Goal: Task Accomplishment & Management: Use online tool/utility

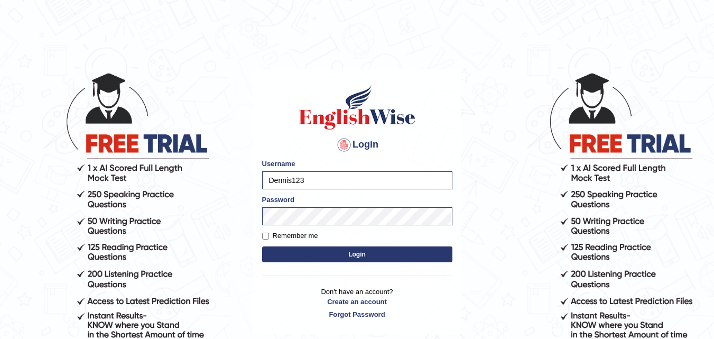
click at [352, 257] on button "Login" at bounding box center [357, 254] width 190 height 16
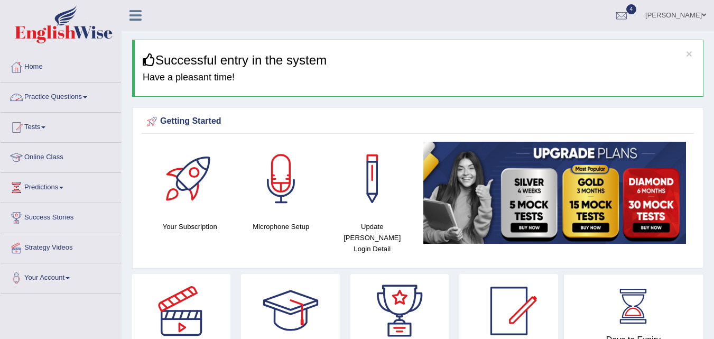
click at [86, 95] on link "Practice Questions" at bounding box center [61, 95] width 121 height 26
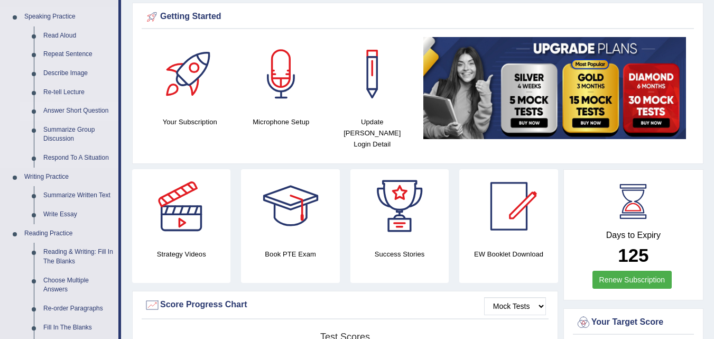
scroll to position [106, 0]
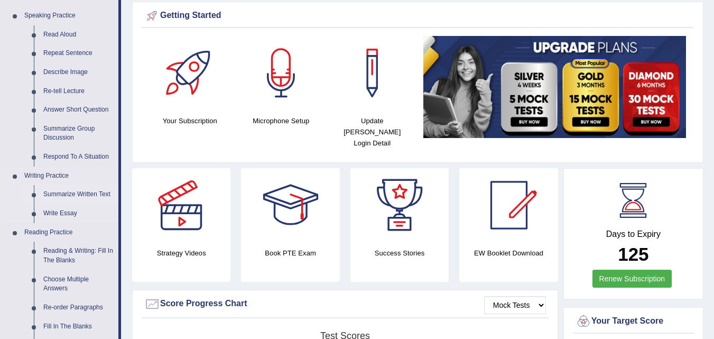
click at [88, 188] on link "Summarize Written Text" at bounding box center [79, 194] width 80 height 19
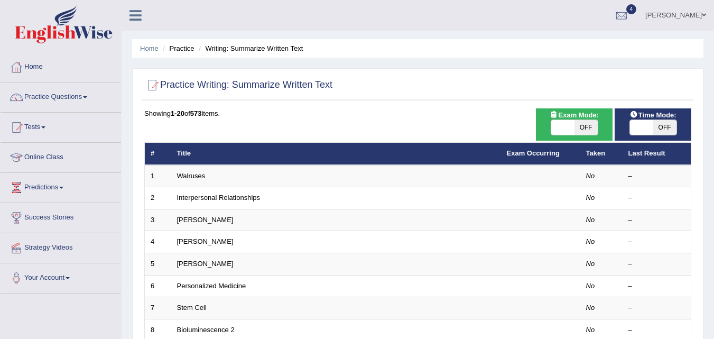
click at [568, 125] on span at bounding box center [562, 127] width 23 height 15
checkbox input "true"
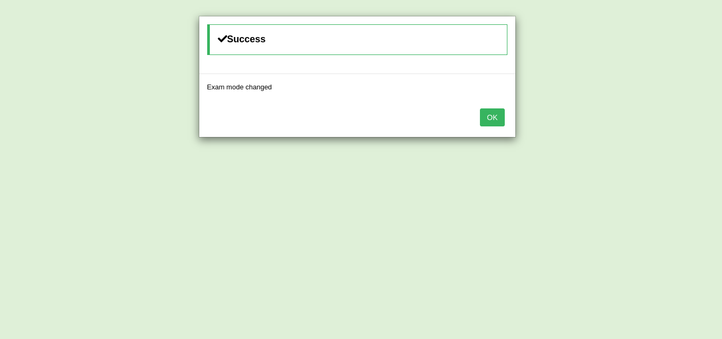
click at [493, 114] on button "OK" at bounding box center [492, 117] width 24 height 18
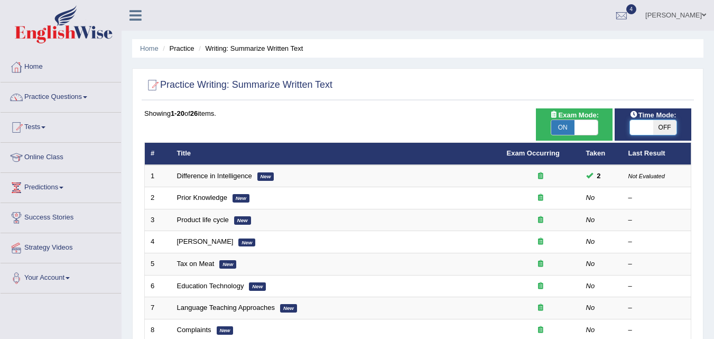
click at [646, 124] on span at bounding box center [641, 127] width 23 height 15
checkbox input "true"
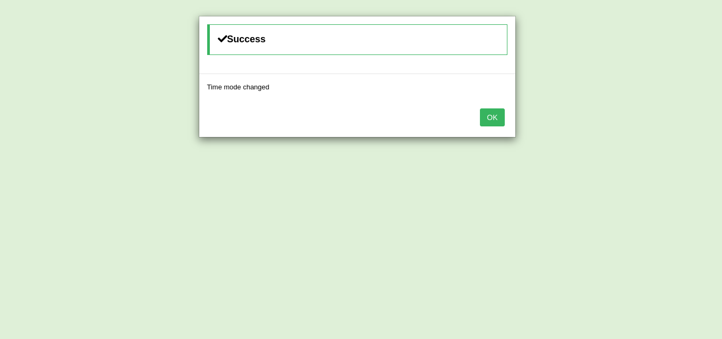
drag, startPoint x: 496, startPoint y: 126, endPoint x: 493, endPoint y: 116, distance: 10.5
click at [496, 126] on div "OK" at bounding box center [357, 118] width 316 height 37
click at [493, 116] on button "OK" at bounding box center [492, 117] width 24 height 18
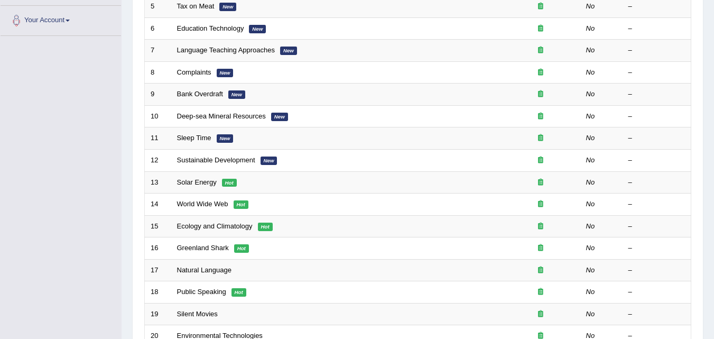
scroll to position [264, 0]
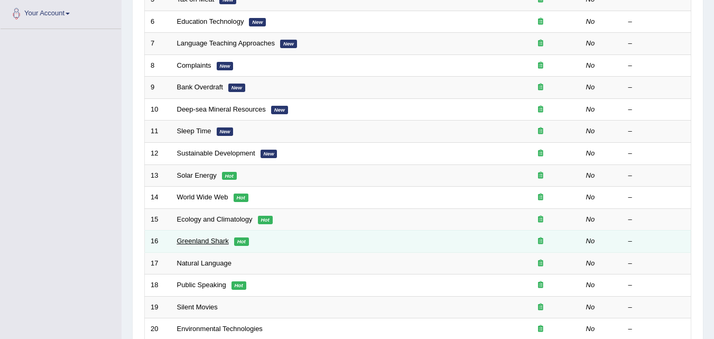
click at [183, 244] on link "Greenland Shark" at bounding box center [203, 241] width 52 height 8
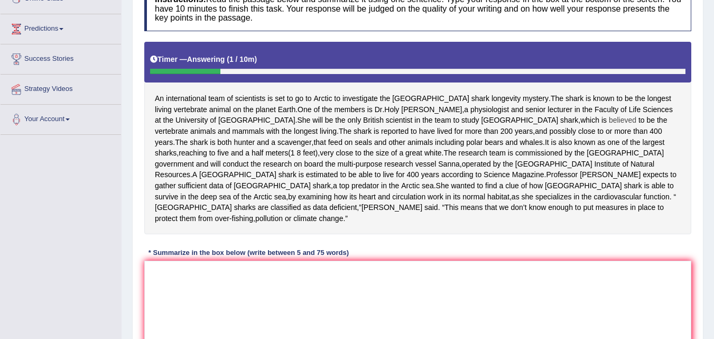
scroll to position [211, 0]
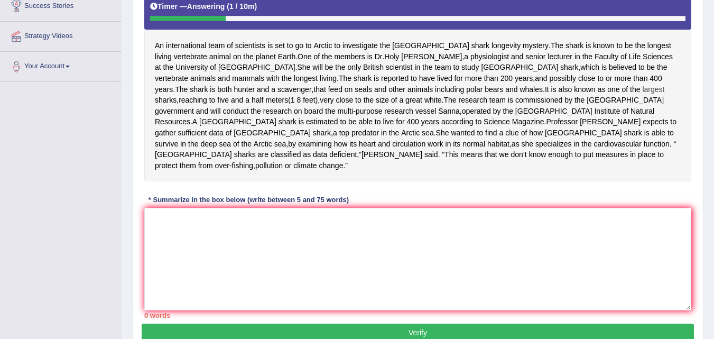
drag, startPoint x: 513, startPoint y: 44, endPoint x: 538, endPoint y: 88, distance: 50.7
click at [559, 95] on div "An international team of scientists is set to go to [GEOGRAPHIC_DATA] to invest…" at bounding box center [417, 85] width 547 height 193
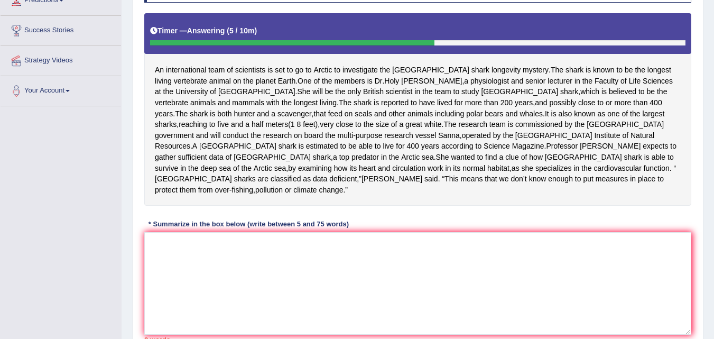
scroll to position [90, 0]
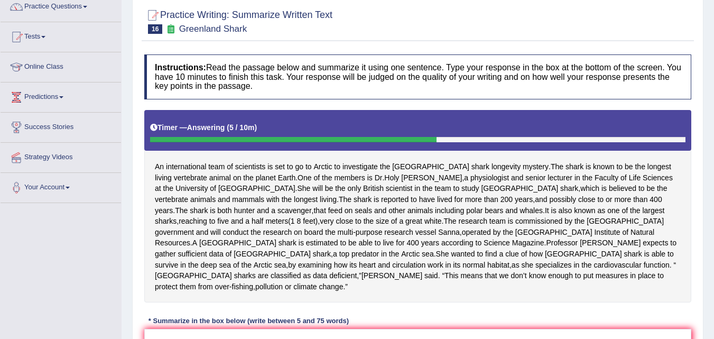
drag, startPoint x: 440, startPoint y: 134, endPoint x: 84, endPoint y: 133, distance: 356.3
click at [84, 135] on div "Toggle navigation Home Practice Questions Speaking Practice Read Aloud Repeat S…" at bounding box center [357, 206] width 714 height 593
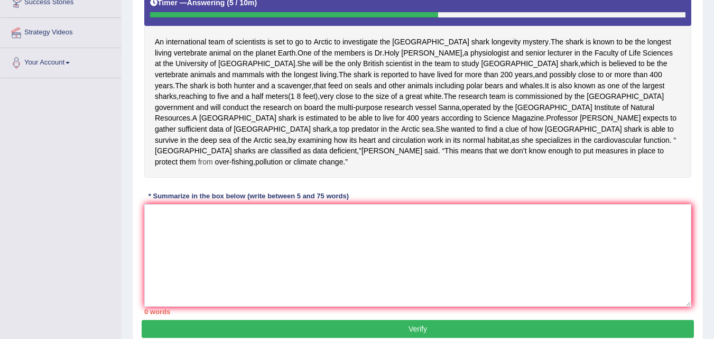
scroll to position [196, 0]
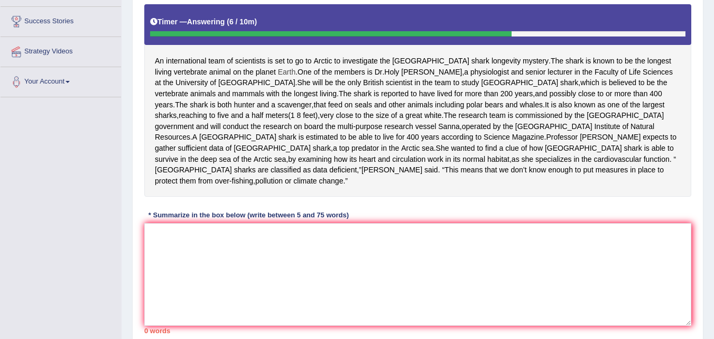
drag, startPoint x: 279, startPoint y: 73, endPoint x: 266, endPoint y: 74, distance: 12.7
click at [266, 74] on div "An international team of scientists is set to go to Arctic to investigate the G…" at bounding box center [417, 100] width 547 height 193
drag, startPoint x: 507, startPoint y: 62, endPoint x: 305, endPoint y: 61, distance: 201.9
click at [307, 62] on div "An international team of scientists is set to go to Arctic to investigate the G…" at bounding box center [417, 100] width 547 height 193
drag, startPoint x: 447, startPoint y: 84, endPoint x: 293, endPoint y: 84, distance: 153.8
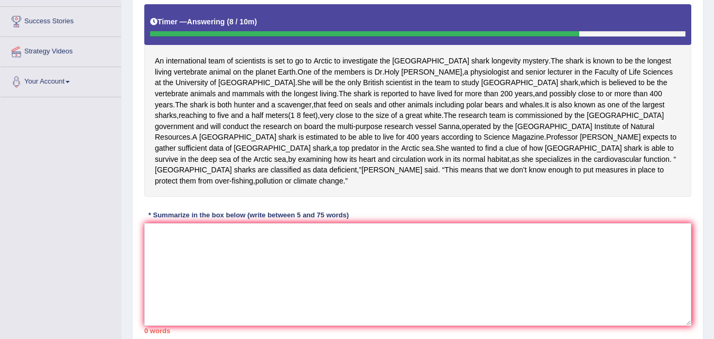
click at [293, 84] on div "An international team of scientists is set to go to Arctic to investigate the G…" at bounding box center [417, 100] width 547 height 193
click at [445, 85] on div "An international team of scientists is set to go to Arctic to investigate the G…" at bounding box center [417, 100] width 547 height 193
click at [503, 127] on div "An international team of scientists is set to go to Arctic to investigate the G…" at bounding box center [417, 100] width 547 height 193
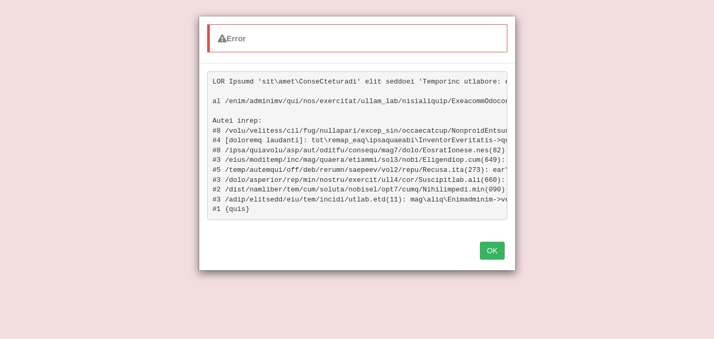
scroll to position [355, 0]
click at [491, 260] on button "OK" at bounding box center [492, 251] width 24 height 18
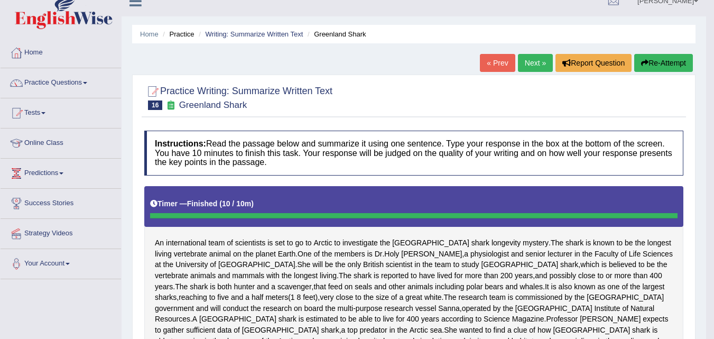
scroll to position [0, 0]
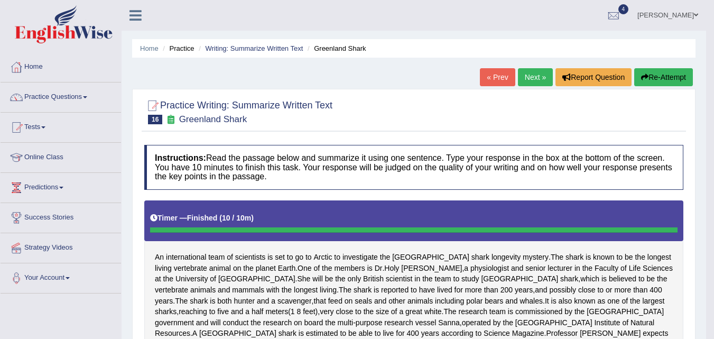
click at [528, 76] on link "Next »" at bounding box center [535, 77] width 35 height 18
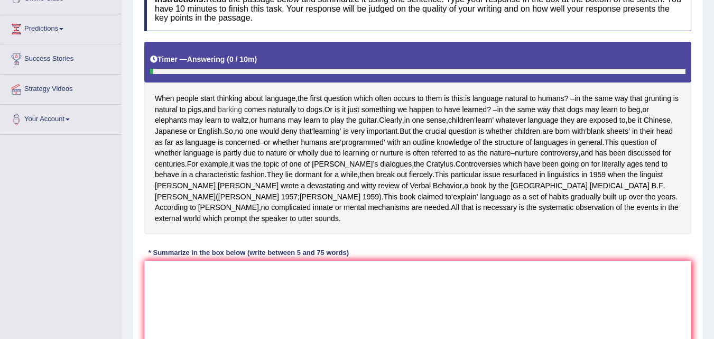
drag, startPoint x: 151, startPoint y: 97, endPoint x: 229, endPoint y: 105, distance: 78.1
click at [229, 105] on div "When people start thinking about language , the first question which often occu…" at bounding box center [417, 138] width 547 height 193
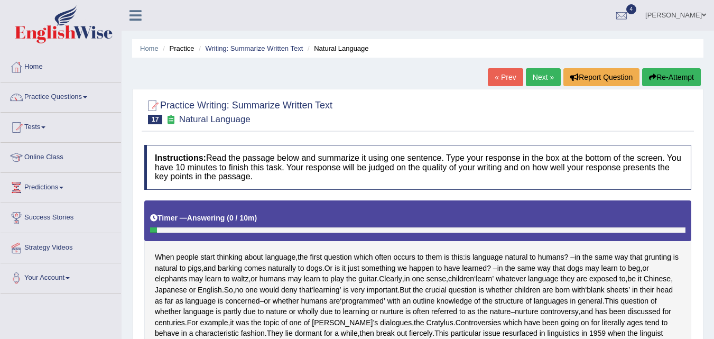
click at [549, 76] on link "Next »" at bounding box center [543, 77] width 35 height 18
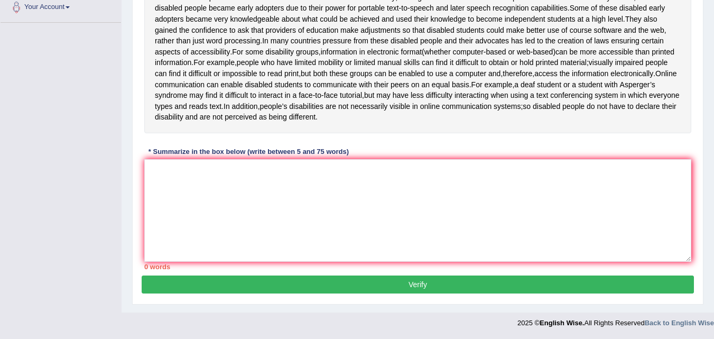
scroll to position [303, 0]
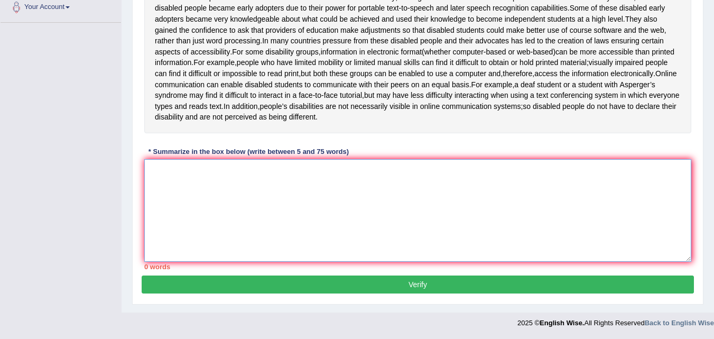
click at [341, 211] on textarea at bounding box center [417, 210] width 547 height 103
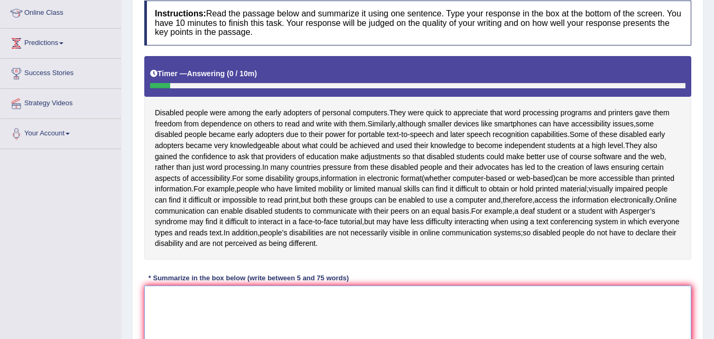
scroll to position [39, 0]
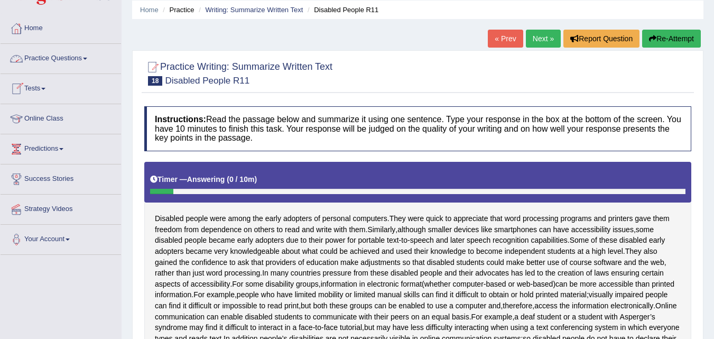
click at [87, 58] on span at bounding box center [85, 59] width 4 height 2
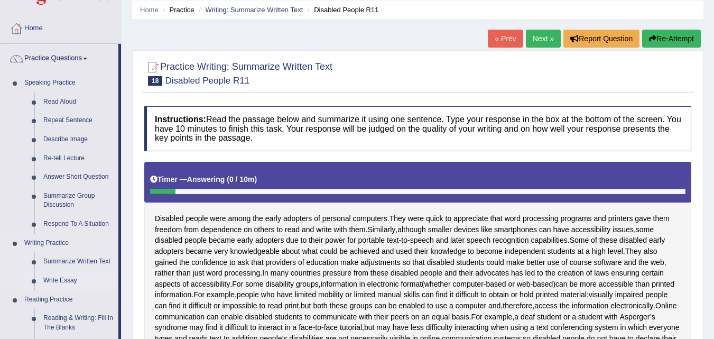
click at [70, 276] on link "Write Essay" at bounding box center [79, 280] width 80 height 19
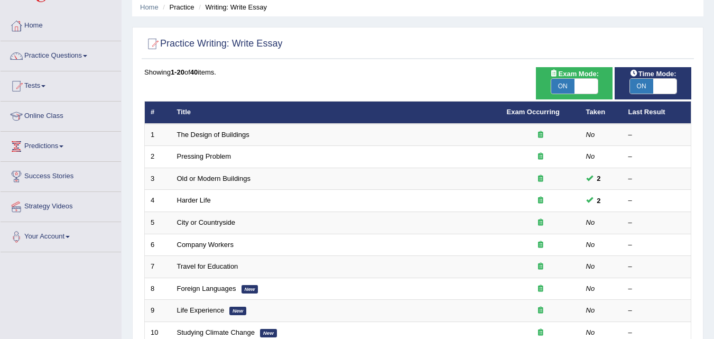
scroll to position [53, 0]
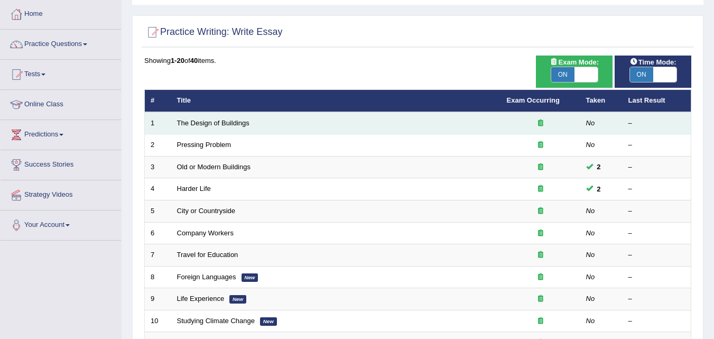
click at [327, 127] on td "The Design of Buildings" at bounding box center [336, 123] width 330 height 22
click at [298, 125] on td "The Design of Buildings" at bounding box center [336, 123] width 330 height 22
click at [200, 118] on td "The Design of Buildings" at bounding box center [336, 123] width 330 height 22
click at [199, 122] on link "The Design of Buildings" at bounding box center [213, 123] width 72 height 8
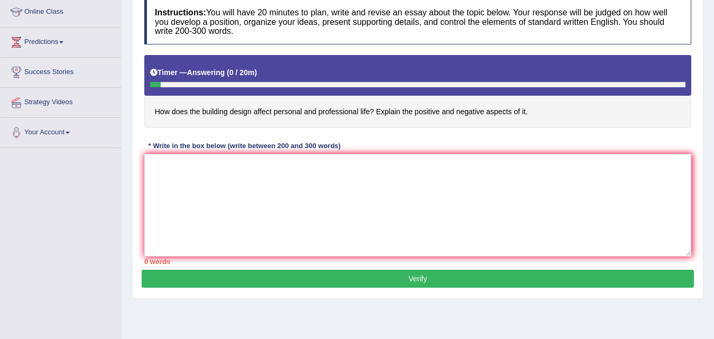
scroll to position [159, 0]
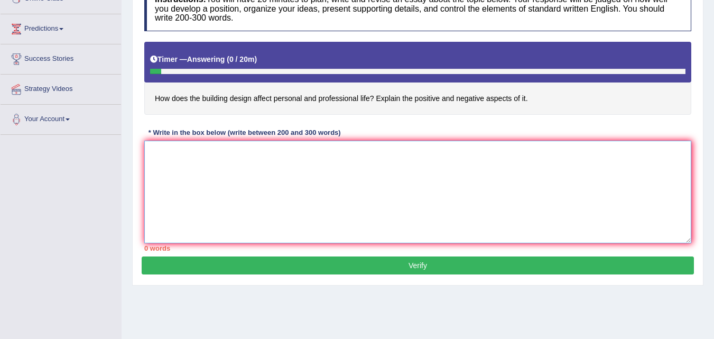
click at [202, 171] on textarea at bounding box center [417, 192] width 547 height 103
type textarea "i"
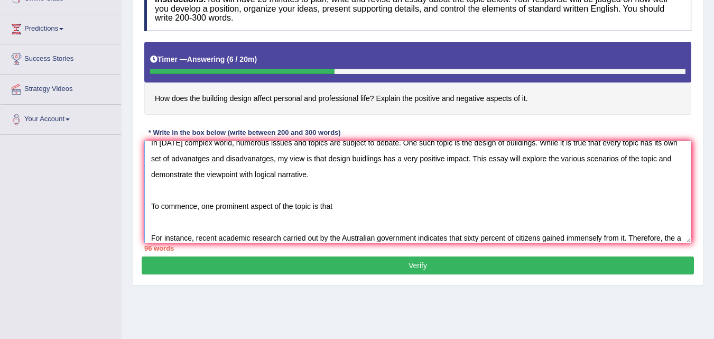
scroll to position [25, 0]
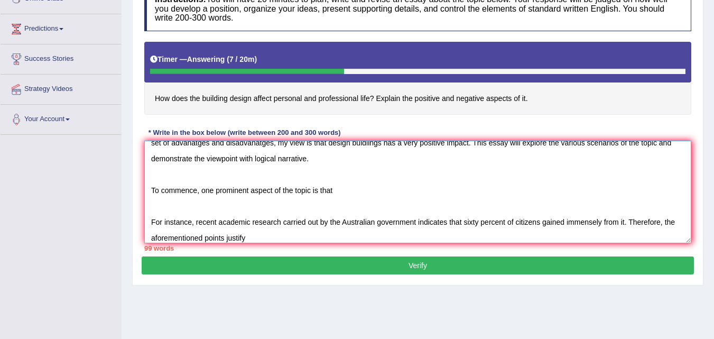
click at [361, 209] on textarea "In [DATE] complex world, numerous issues and topics are subject to debate. One …" at bounding box center [417, 192] width 547 height 103
drag, startPoint x: 197, startPoint y: 207, endPoint x: 140, endPoint y: 204, distance: 56.6
click at [140, 204] on div "Practice Writing: Write Essay 1 The Design of Buildings Instructions: You will …" at bounding box center [417, 107] width 571 height 355
click at [274, 238] on textarea "In [DATE] complex world, numerous issues and topics are subject to debate. One …" at bounding box center [417, 192] width 547 height 103
paste textarea "the viewpoint"
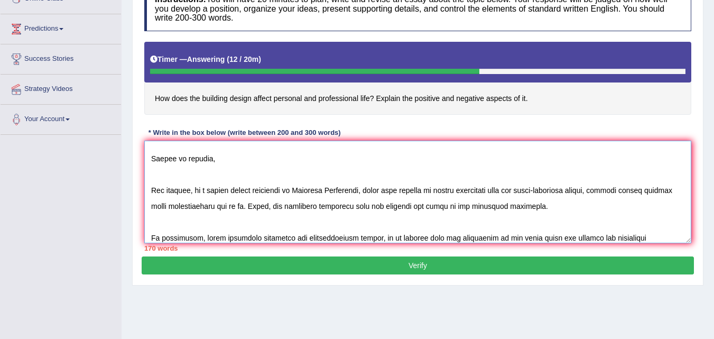
scroll to position [152, 0]
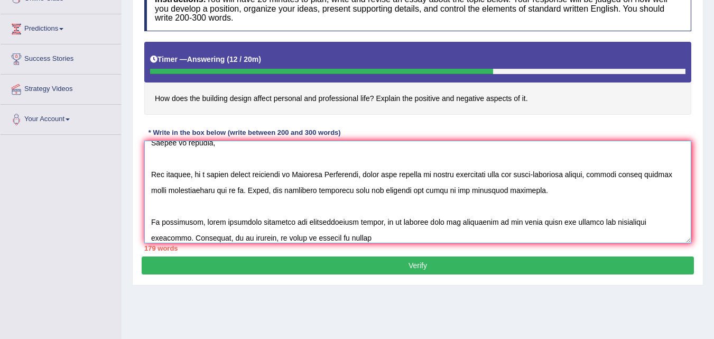
click at [255, 215] on textarea at bounding box center [417, 192] width 547 height 103
click at [350, 238] on textarea at bounding box center [417, 192] width 547 height 103
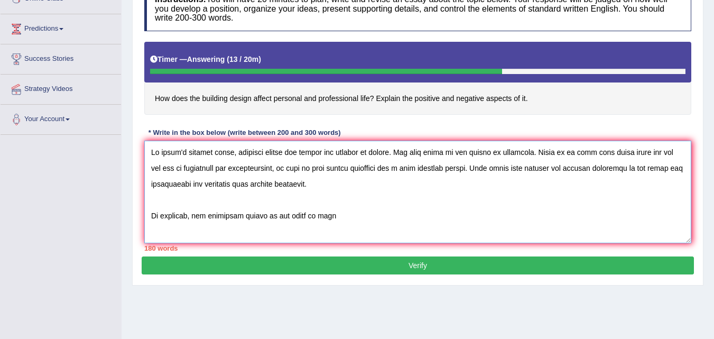
drag, startPoint x: 484, startPoint y: 169, endPoint x: 346, endPoint y: 163, distance: 138.1
click at [346, 163] on textarea at bounding box center [417, 192] width 547 height 103
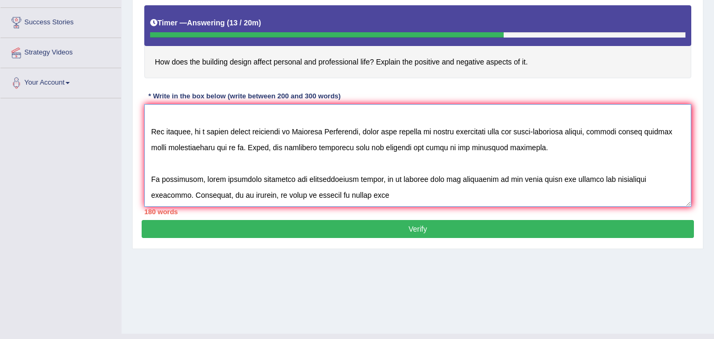
scroll to position [211, 0]
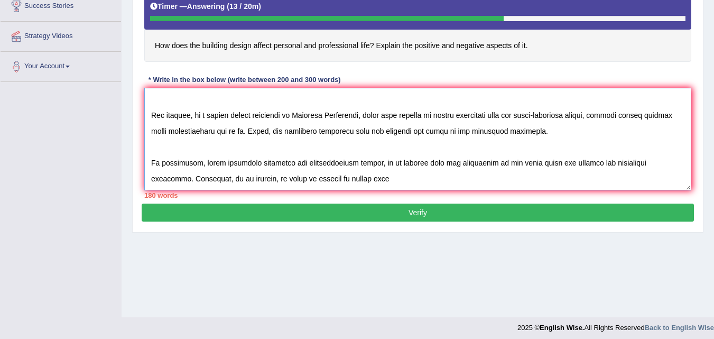
click at [355, 175] on textarea at bounding box center [417, 139] width 547 height 103
paste textarea "design buidlings has a very positive impact"
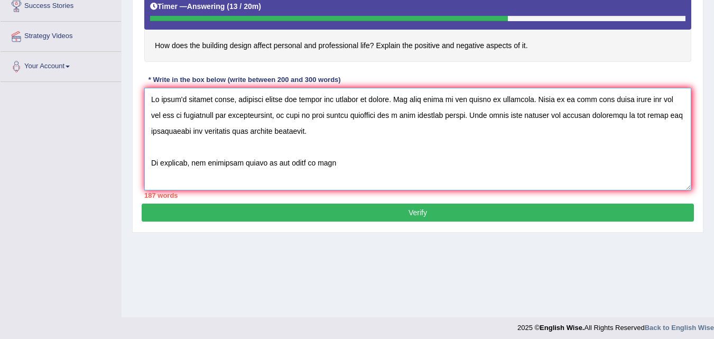
click at [362, 160] on textarea at bounding box center [417, 139] width 547 height 103
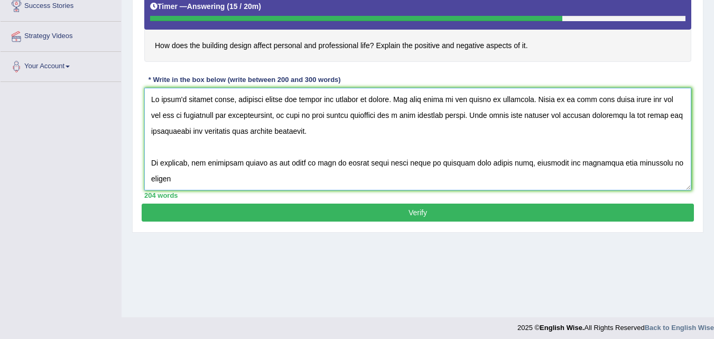
click at [653, 164] on textarea at bounding box center [417, 139] width 547 height 103
drag, startPoint x: 673, startPoint y: 163, endPoint x: 722, endPoint y: 292, distance: 138.1
click at [677, 167] on textarea at bounding box center [417, 139] width 547 height 103
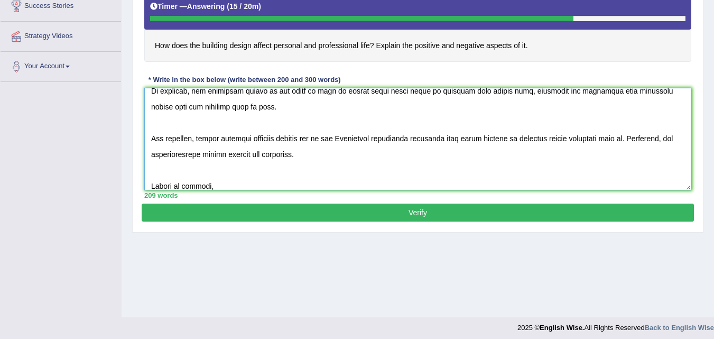
scroll to position [53, 0]
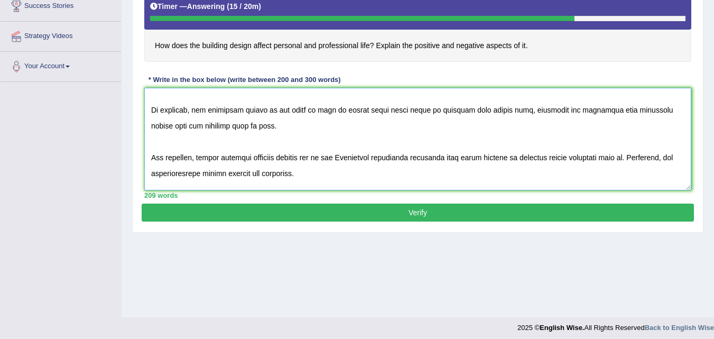
click at [150, 155] on textarea at bounding box center [417, 139] width 547 height 103
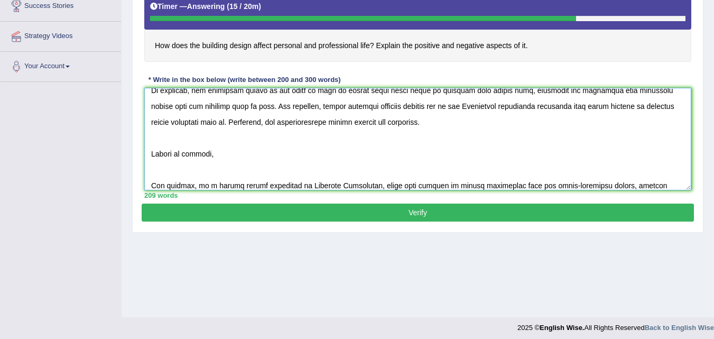
scroll to position [90, 0]
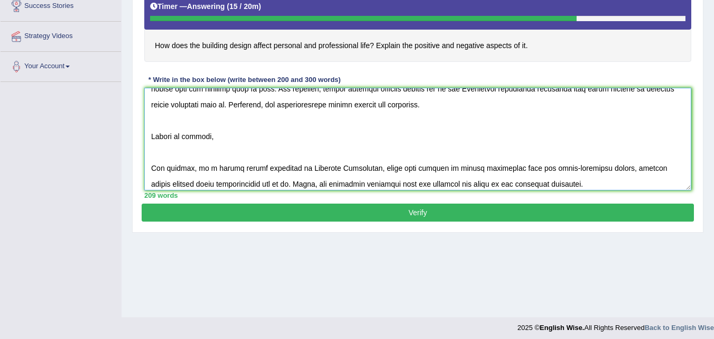
click at [238, 136] on textarea at bounding box center [417, 139] width 547 height 103
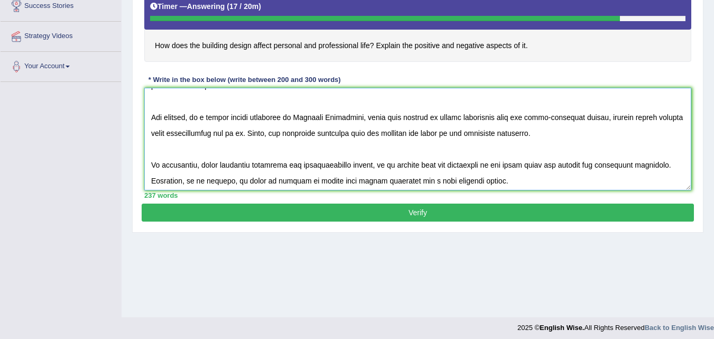
scroll to position [159, 0]
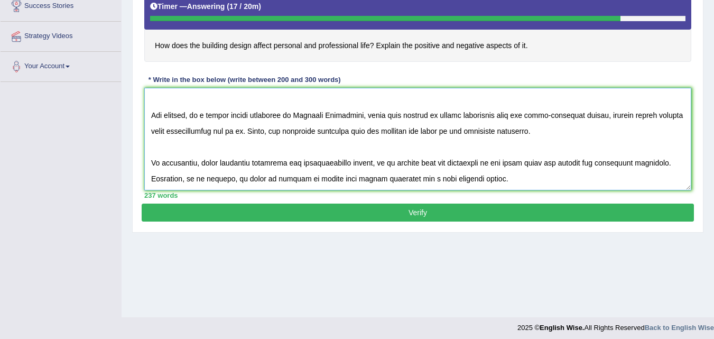
drag, startPoint x: 151, startPoint y: 117, endPoint x: 161, endPoint y: 148, distance: 32.8
click at [153, 124] on textarea at bounding box center [417, 139] width 547 height 103
drag, startPoint x: 152, startPoint y: 116, endPoint x: 237, endPoint y: 159, distance: 95.7
click at [152, 117] on textarea at bounding box center [417, 139] width 547 height 103
click at [171, 134] on textarea at bounding box center [417, 139] width 547 height 103
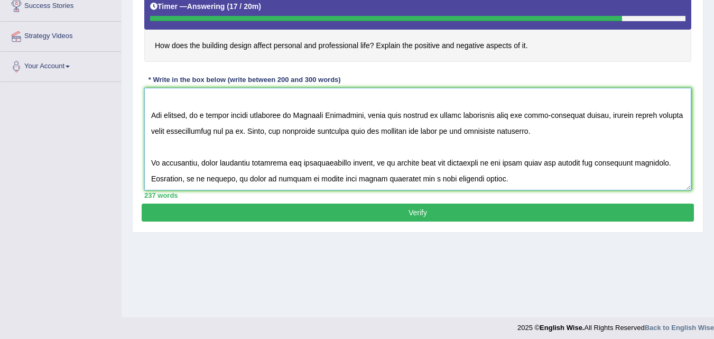
click at [151, 117] on textarea at bounding box center [417, 139] width 547 height 103
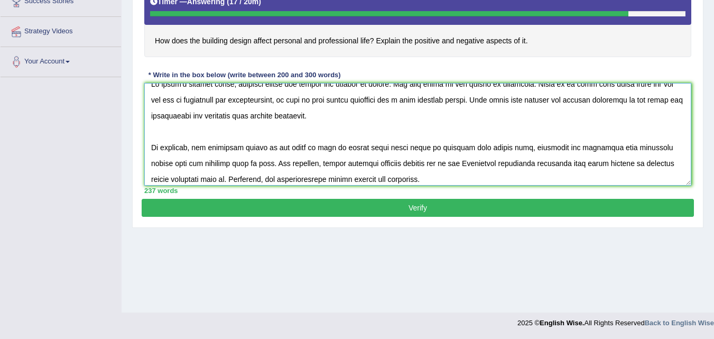
scroll to position [0, 0]
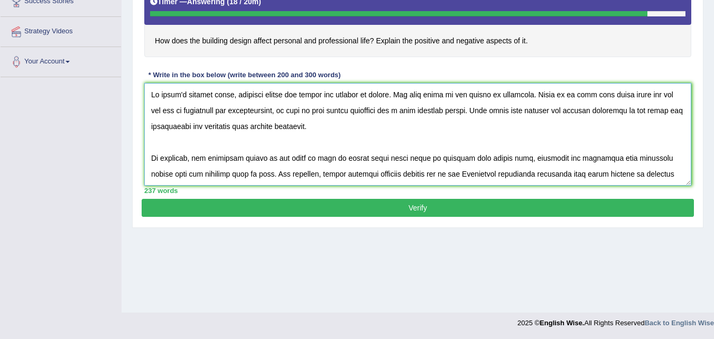
click at [272, 110] on textarea at bounding box center [417, 134] width 547 height 103
click at [275, 114] on textarea at bounding box center [417, 134] width 547 height 103
click at [211, 109] on textarea at bounding box center [417, 134] width 547 height 103
click at [366, 132] on textarea at bounding box center [417, 134] width 547 height 103
click at [365, 110] on textarea at bounding box center [417, 134] width 547 height 103
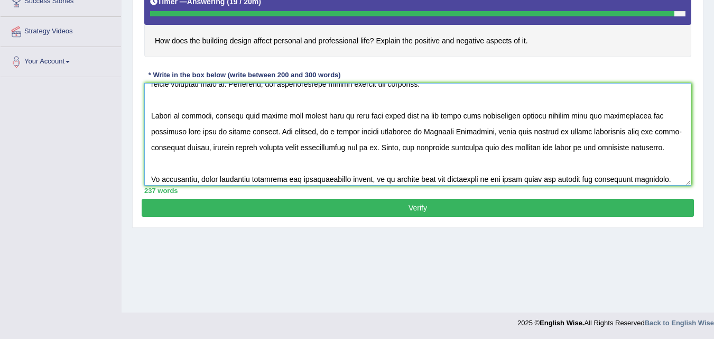
scroll to position [53, 0]
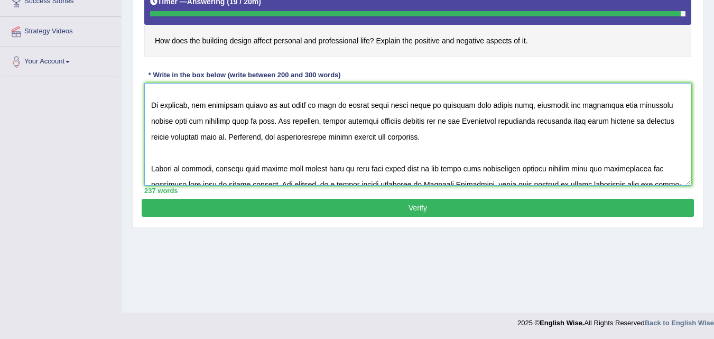
drag, startPoint x: 482, startPoint y: 104, endPoint x: 469, endPoint y: 105, distance: 12.7
click at [469, 105] on textarea at bounding box center [417, 134] width 547 height 103
type textarea "In [DATE] complex world, numerous issues and topics are subject to debate. One …"
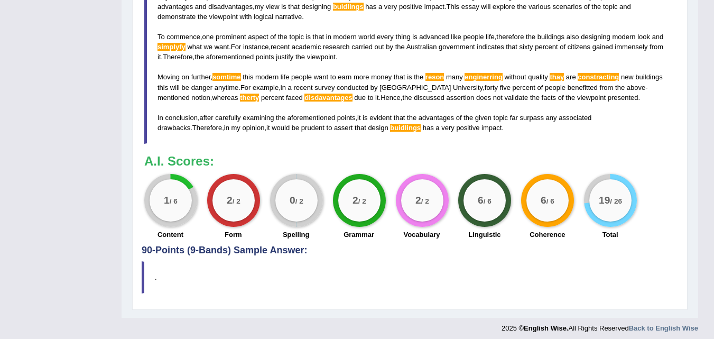
scroll to position [441, 0]
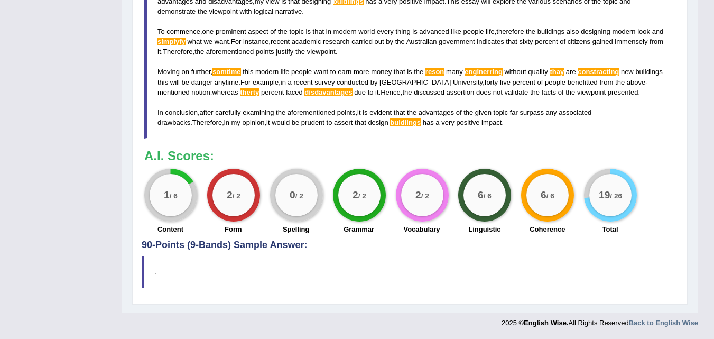
drag, startPoint x: 188, startPoint y: 233, endPoint x: 138, endPoint y: 231, distance: 49.7
drag, startPoint x: 242, startPoint y: 227, endPoint x: 190, endPoint y: 225, distance: 51.3
click at [193, 226] on div "1 / 6 Content 2 / 2 Form 0 / 2 Spelling 2 / 2 Grammar 2 / 2 Vocabulary 6 / 6 Li…" at bounding box center [410, 203] width 542 height 68
drag, startPoint x: 314, startPoint y: 230, endPoint x: 261, endPoint y: 229, distance: 53.4
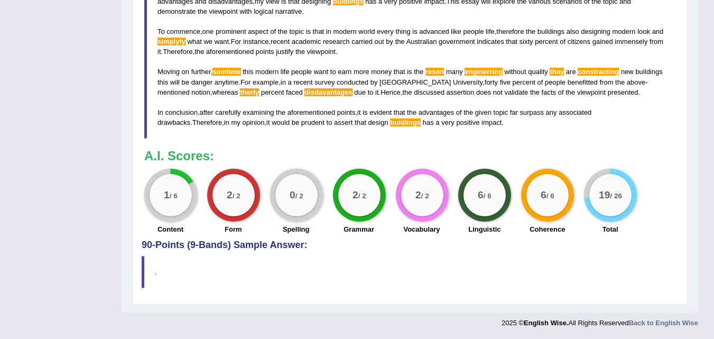
click at [262, 229] on div "1 / 6 Content 2 / 2 Form 0 / 2 Spelling 2 / 2 Grammar 2 / 2 Vocabulary 6 / 6 Li…" at bounding box center [410, 203] width 542 height 68
drag, startPoint x: 380, startPoint y: 230, endPoint x: 316, endPoint y: 233, distance: 64.0
click at [316, 233] on div "1 / 6 Content 2 / 2 Form 0 / 2 Spelling 2 / 2 Grammar 2 / 2 Vocabulary 6 / 6 Li…" at bounding box center [410, 203] width 542 height 68
drag, startPoint x: 424, startPoint y: 230, endPoint x: 411, endPoint y: 227, distance: 13.6
click at [377, 230] on div "1 / 6 Content 2 / 2 Form 0 / 2 Spelling 2 / 2 Grammar 2 / 2 Vocabulary 6 / 6 Li…" at bounding box center [410, 203] width 542 height 68
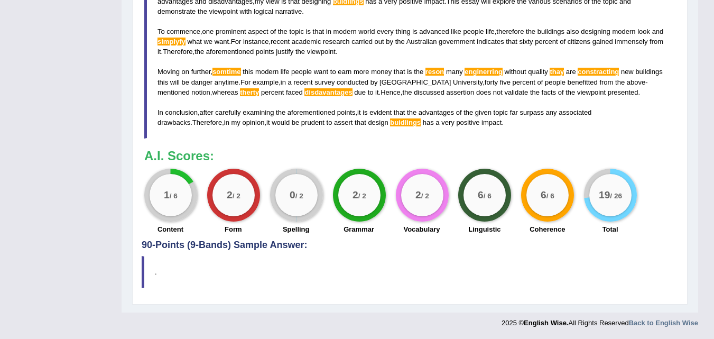
drag, startPoint x: 500, startPoint y: 230, endPoint x: 421, endPoint y: 236, distance: 79.0
drag, startPoint x: 577, startPoint y: 230, endPoint x: 500, endPoint y: 234, distance: 77.8
click at [501, 235] on div "1 / 6 Content 2 / 2 Form 0 / 2 Spelling 2 / 2 Grammar 2 / 2 Vocabulary 6 / 6 Li…" at bounding box center [410, 203] width 542 height 68
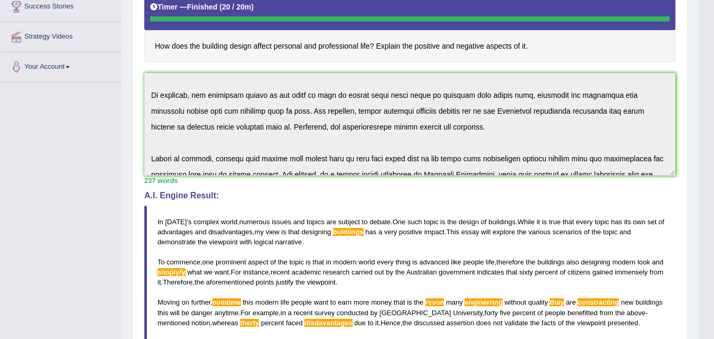
scroll to position [230, 0]
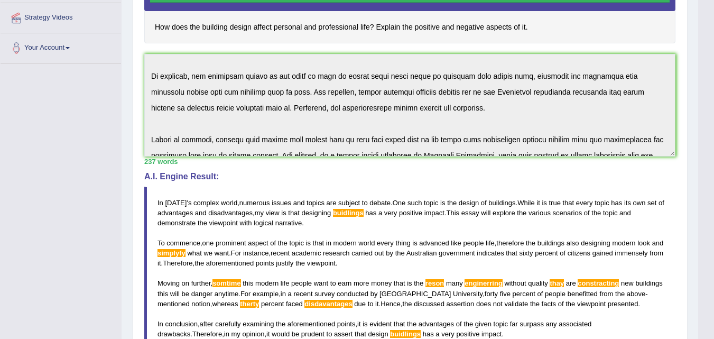
click at [181, 253] on span "simplyfy" at bounding box center [172, 253] width 28 height 8
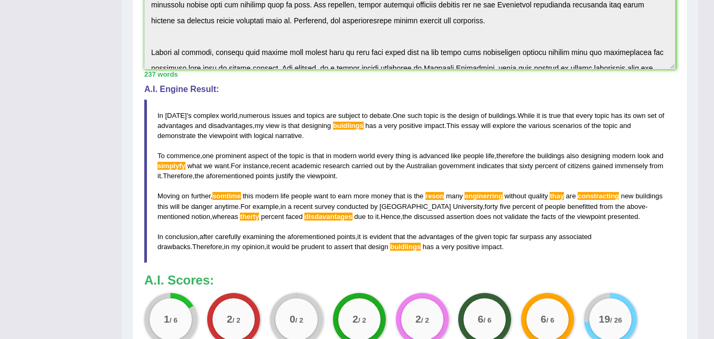
scroll to position [336, 0]
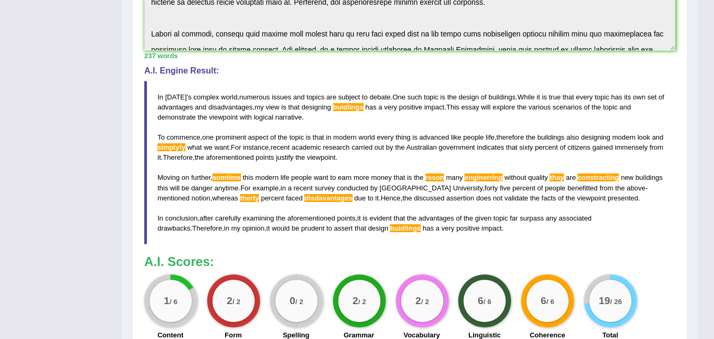
click at [243, 178] on blockquote "In [DATE] ' s complex world , numerous issues and topics are subject to debate …" at bounding box center [409, 163] width 531 height 164
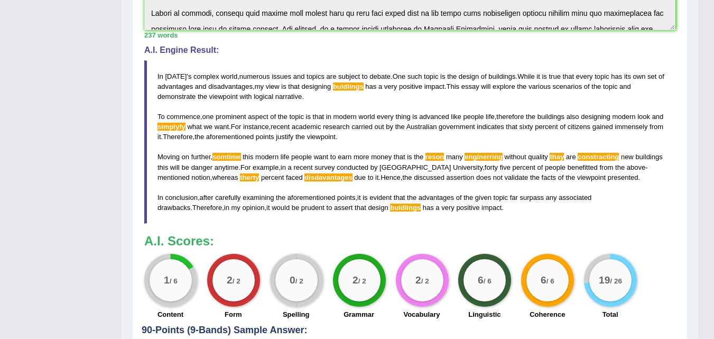
scroll to position [370, 0]
